Goal: Find specific page/section: Find specific page/section

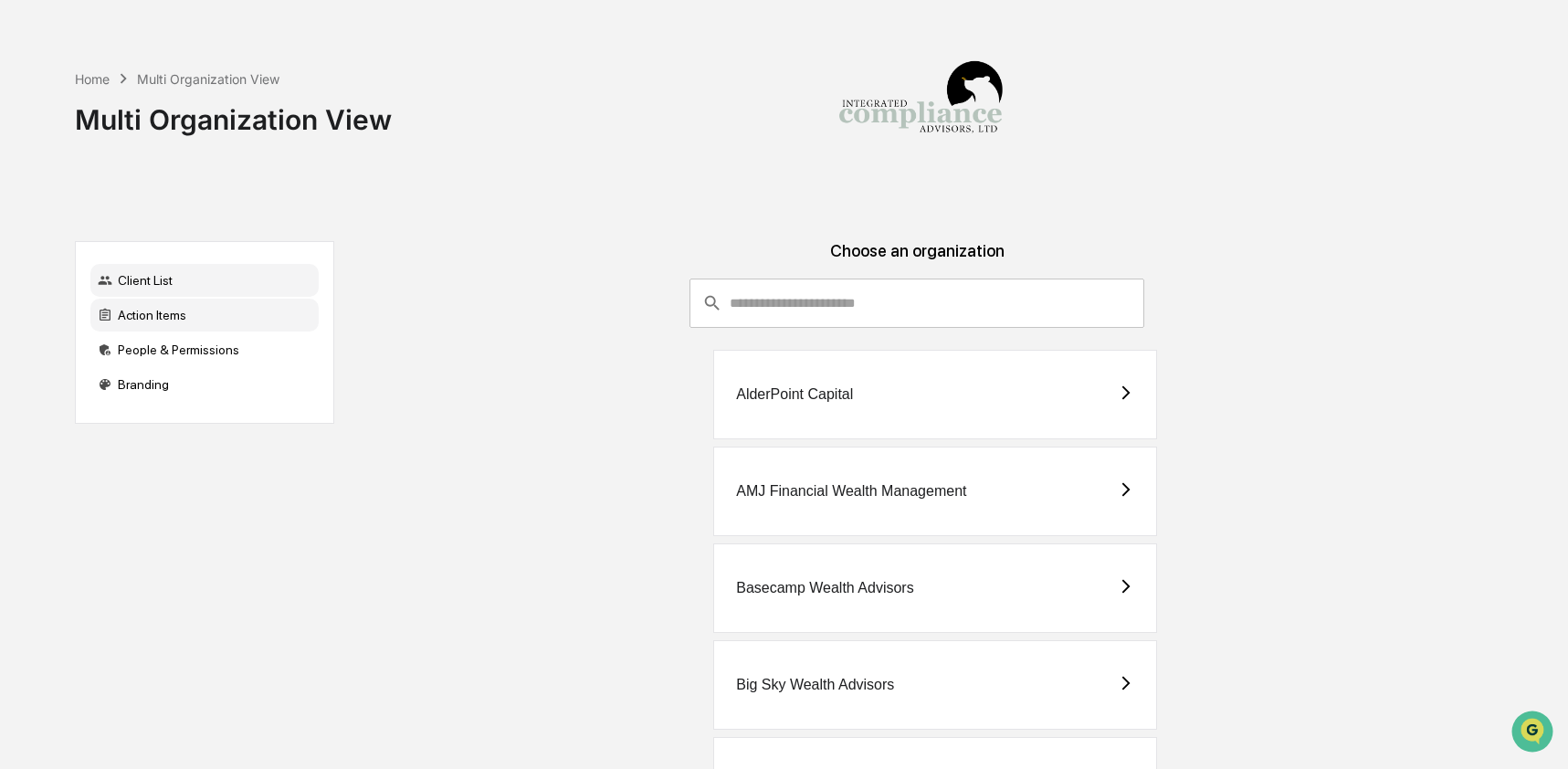
click at [172, 321] on div "Action Items" at bounding box center [204, 314] width 228 height 33
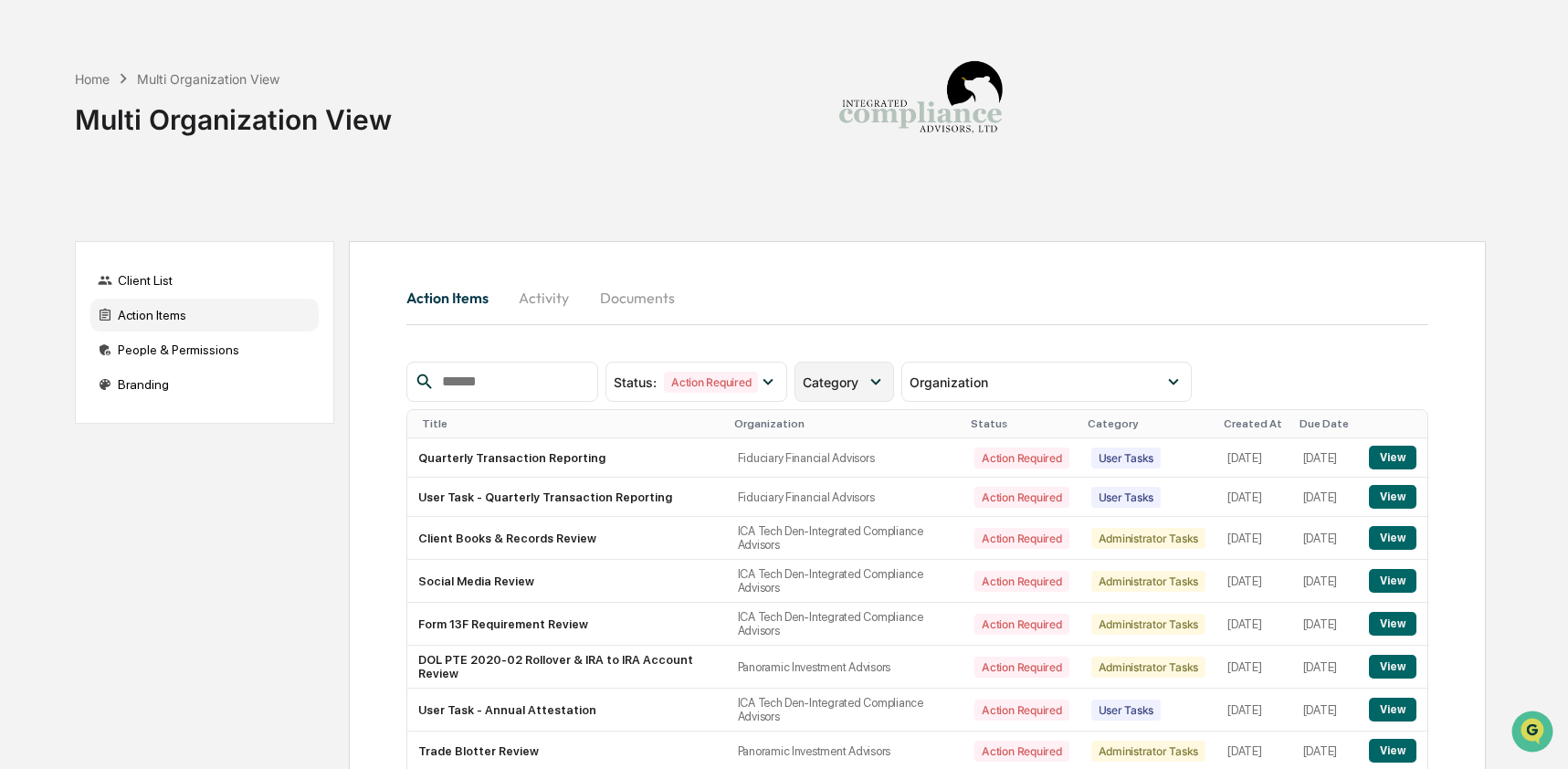
click at [871, 379] on icon at bounding box center [875, 382] width 21 height 21
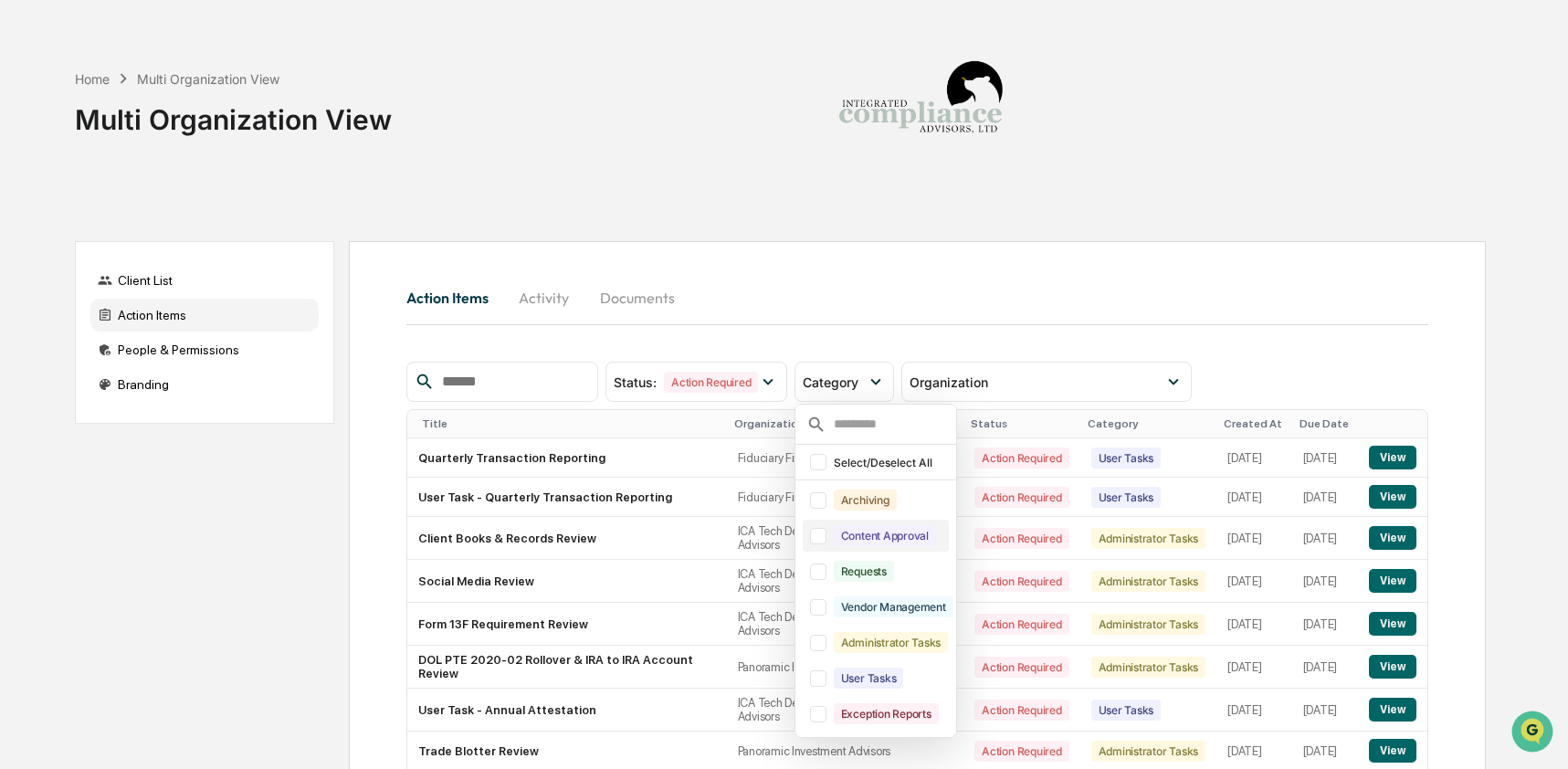
click at [820, 540] on div at bounding box center [818, 536] width 17 height 17
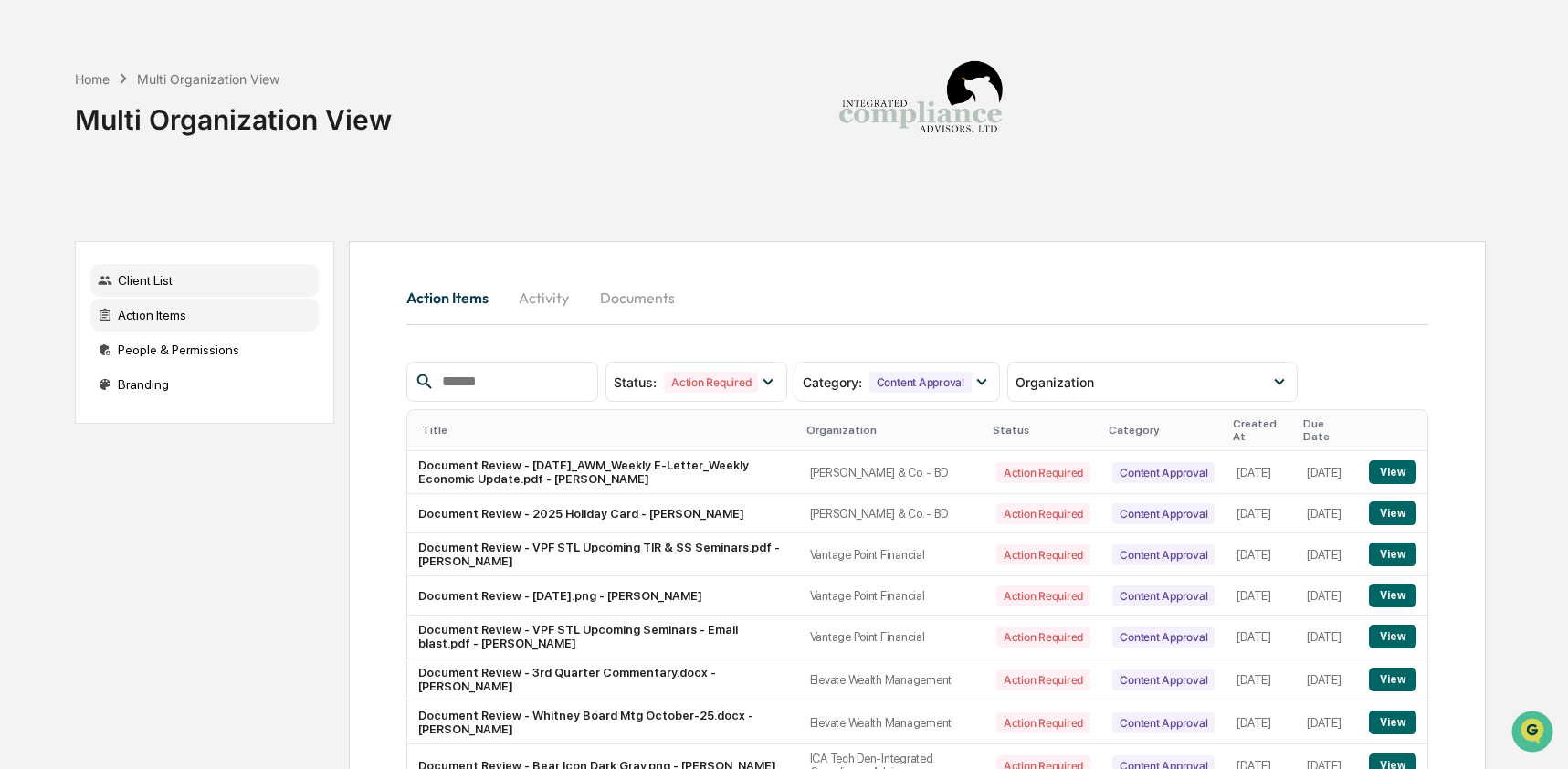
click at [155, 282] on div "Client List" at bounding box center [204, 280] width 228 height 33
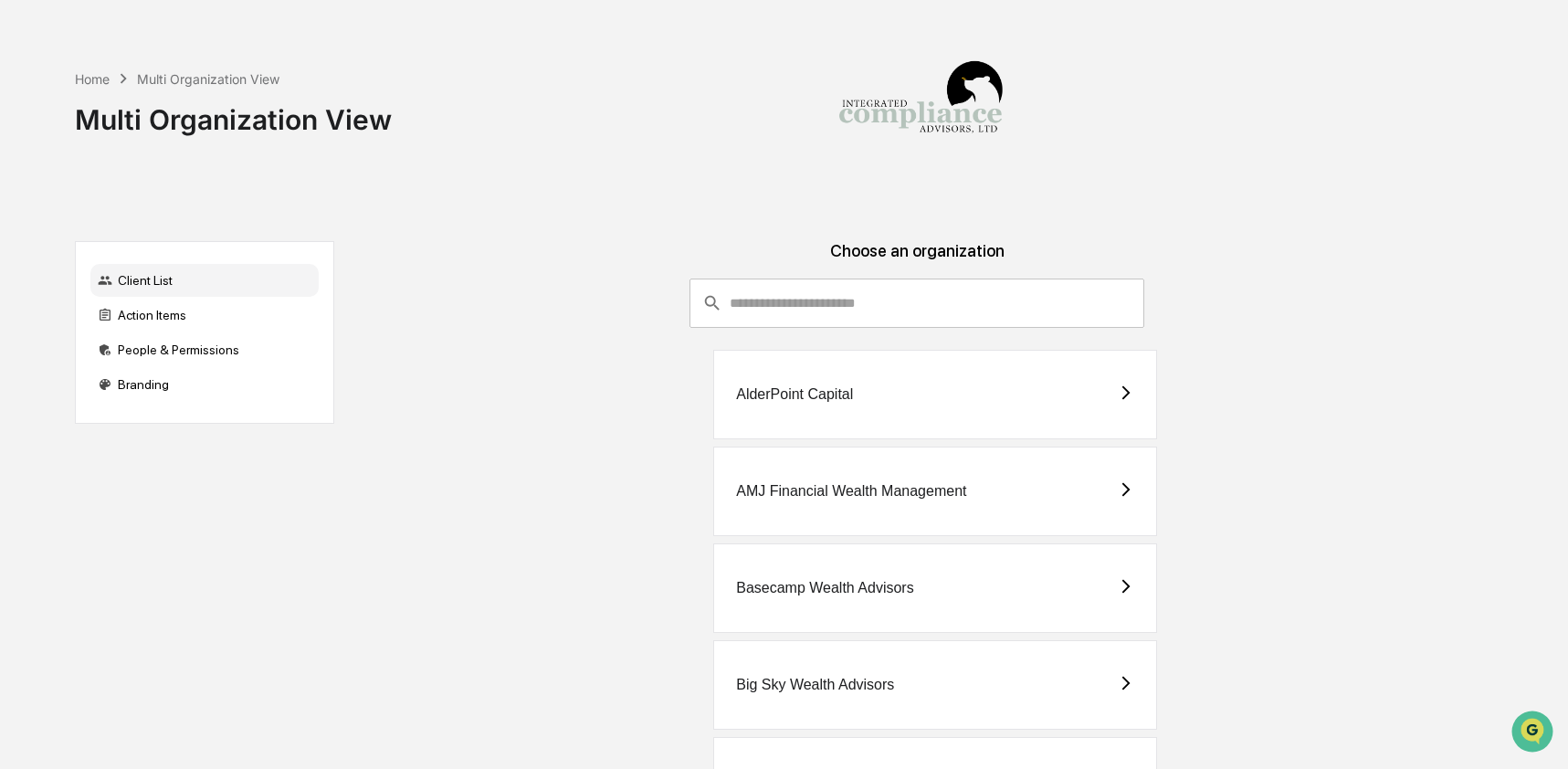
click at [810, 315] on input "consultant-dashboard__filter-organizations-search-bar" at bounding box center [937, 303] width 415 height 49
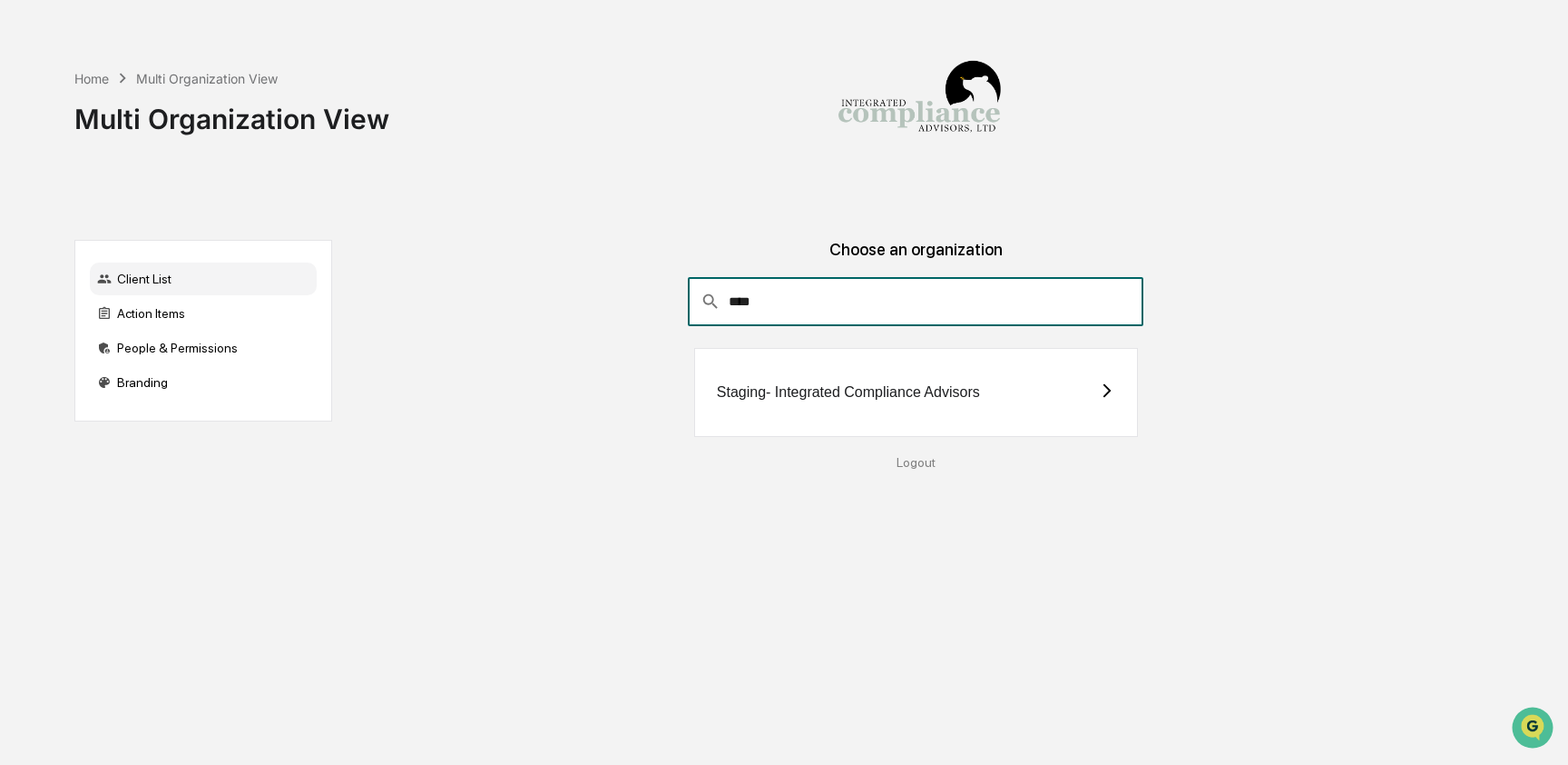
type input "****"
click at [826, 404] on div "Staging- Integrated Compliance Advisors" at bounding box center [916, 392] width 444 height 89
